Goal: Find specific page/section: Find specific page/section

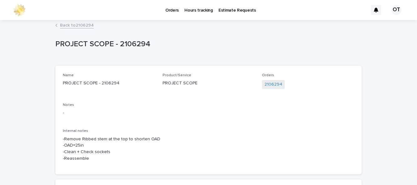
click at [90, 21] on link "Back to 2106294" at bounding box center [77, 24] width 34 height 7
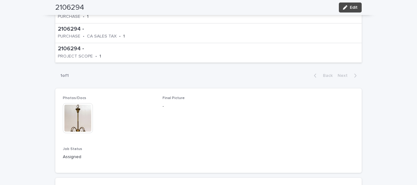
scroll to position [254, 0]
click at [72, 104] on img at bounding box center [78, 119] width 30 height 30
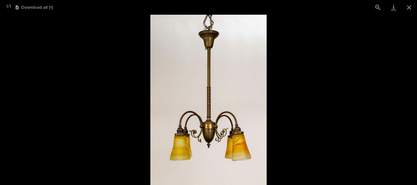
click at [410, 10] on button "Close gallery" at bounding box center [409, 7] width 16 height 15
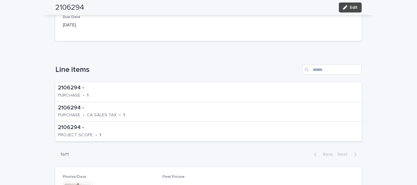
scroll to position [0, 0]
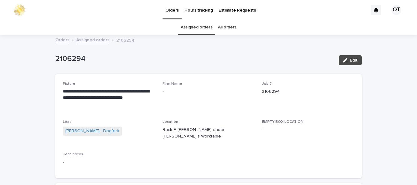
click at [203, 20] on link "Assigned orders" at bounding box center [197, 27] width 32 height 15
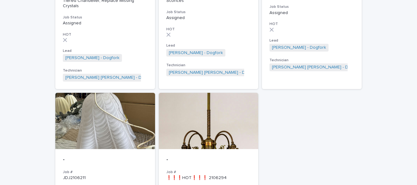
scroll to position [188, 0]
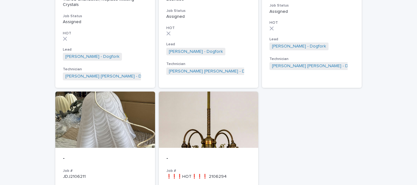
click at [240, 117] on div at bounding box center [209, 120] width 100 height 56
